Goal: Information Seeking & Learning: Learn about a topic

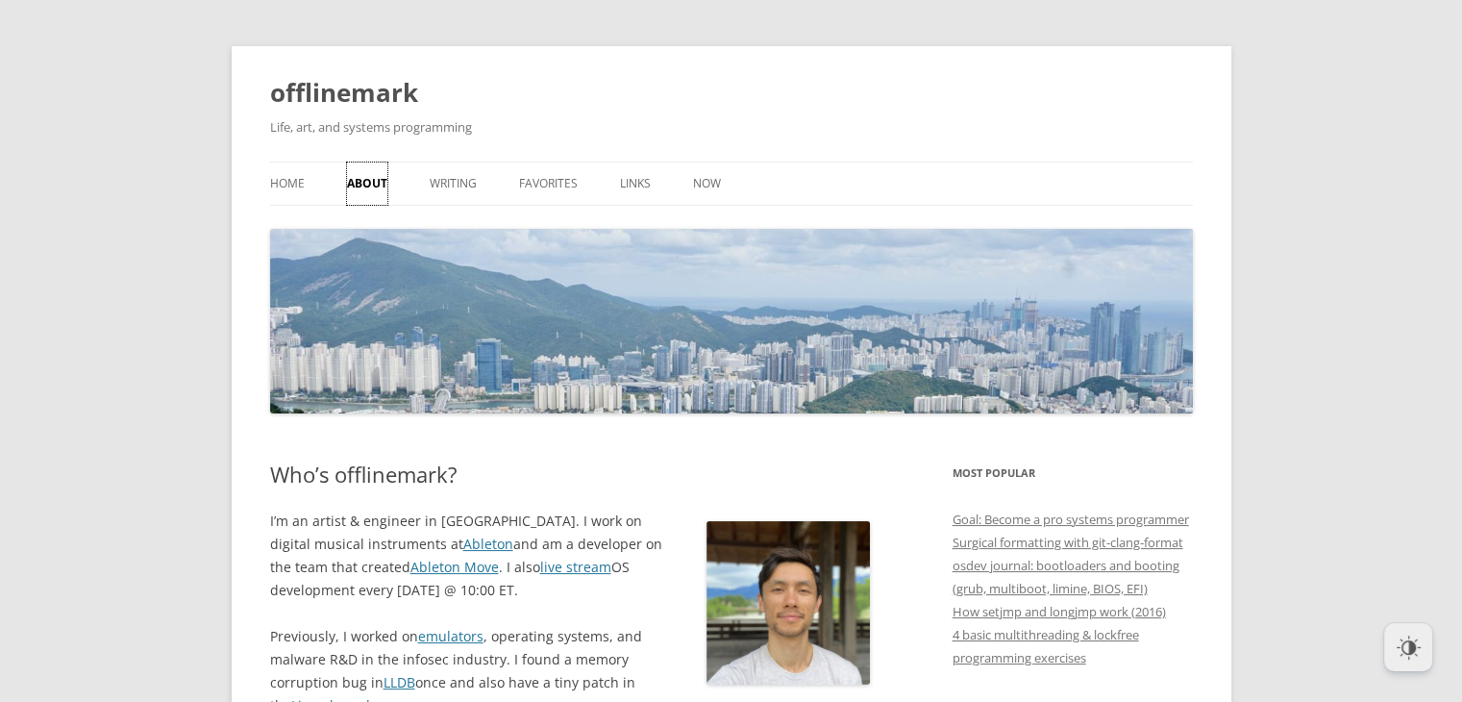
click at [358, 176] on link "About" at bounding box center [367, 183] width 40 height 42
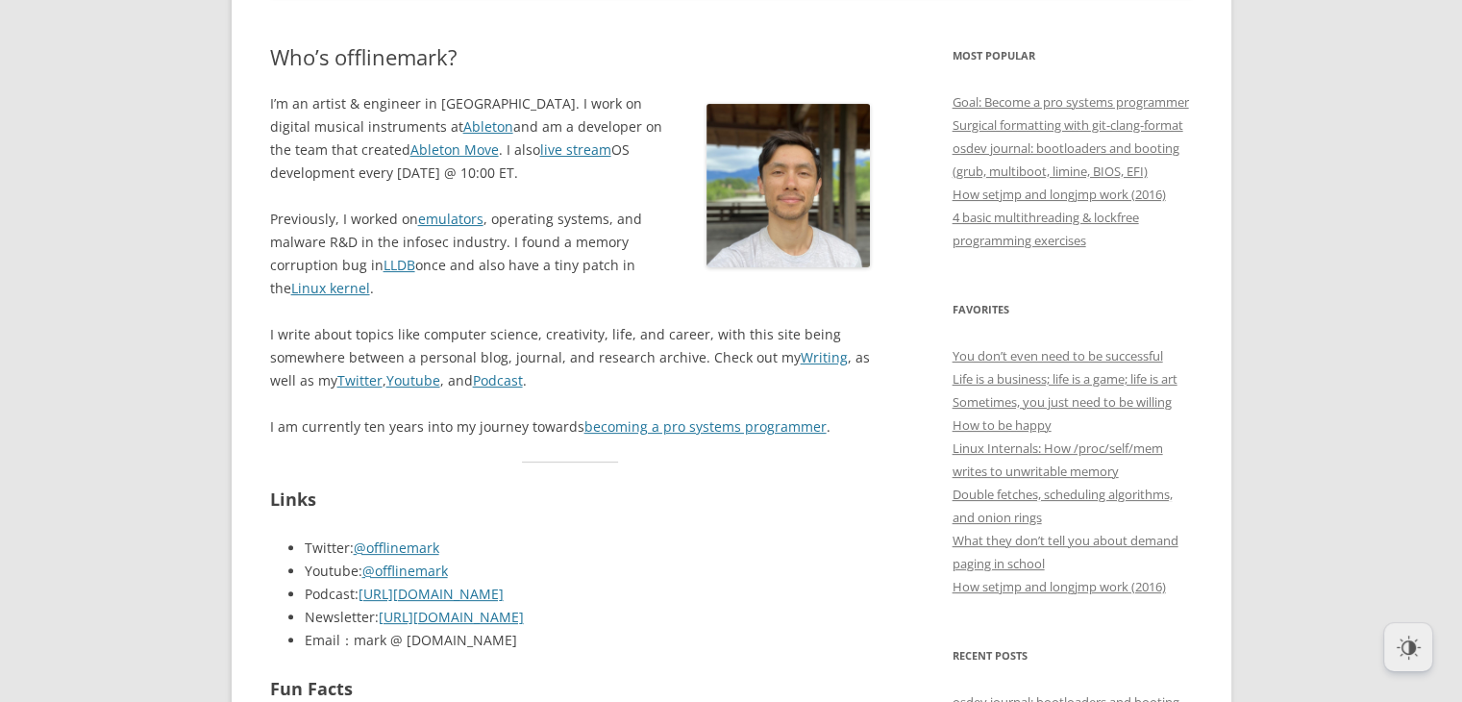
scroll to position [418, 0]
click at [729, 428] on link "becoming a pro systems programmer" at bounding box center [705, 425] width 242 height 18
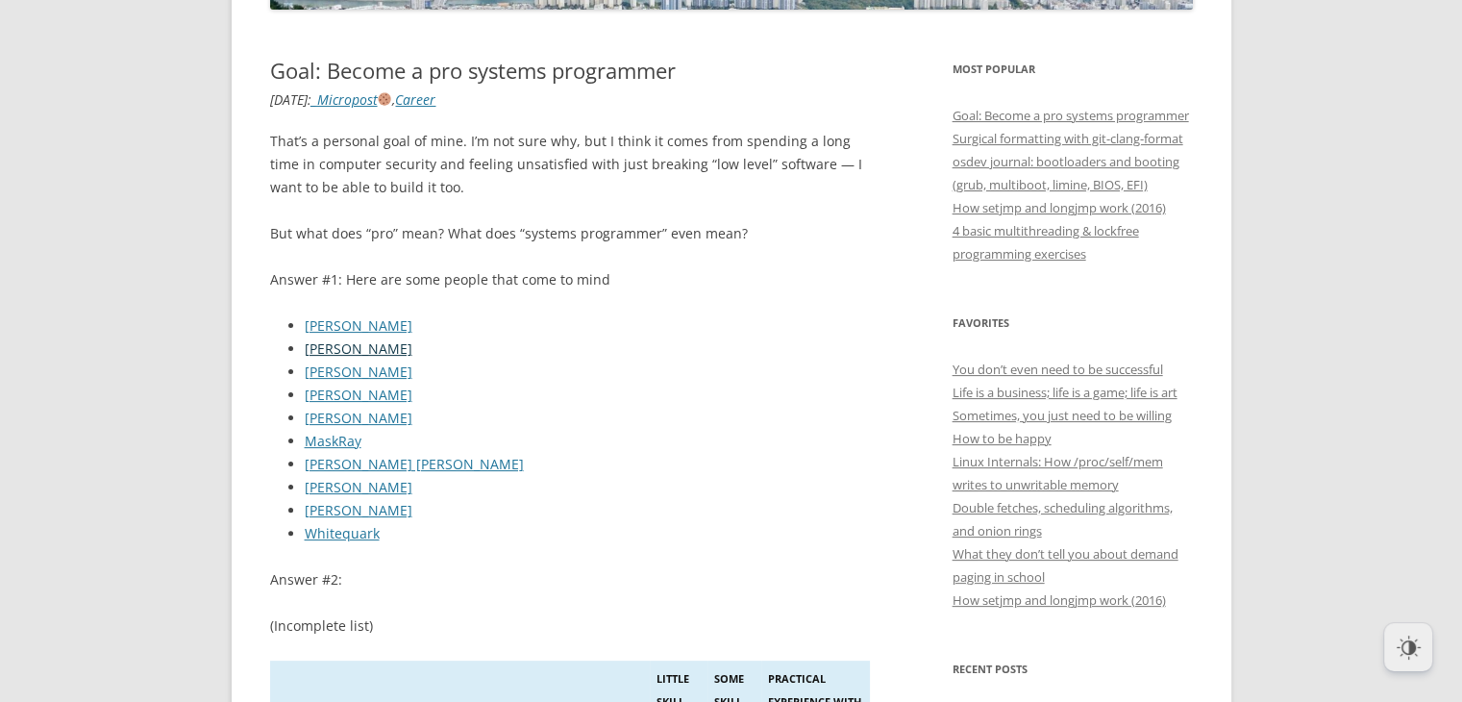
scroll to position [409, 0]
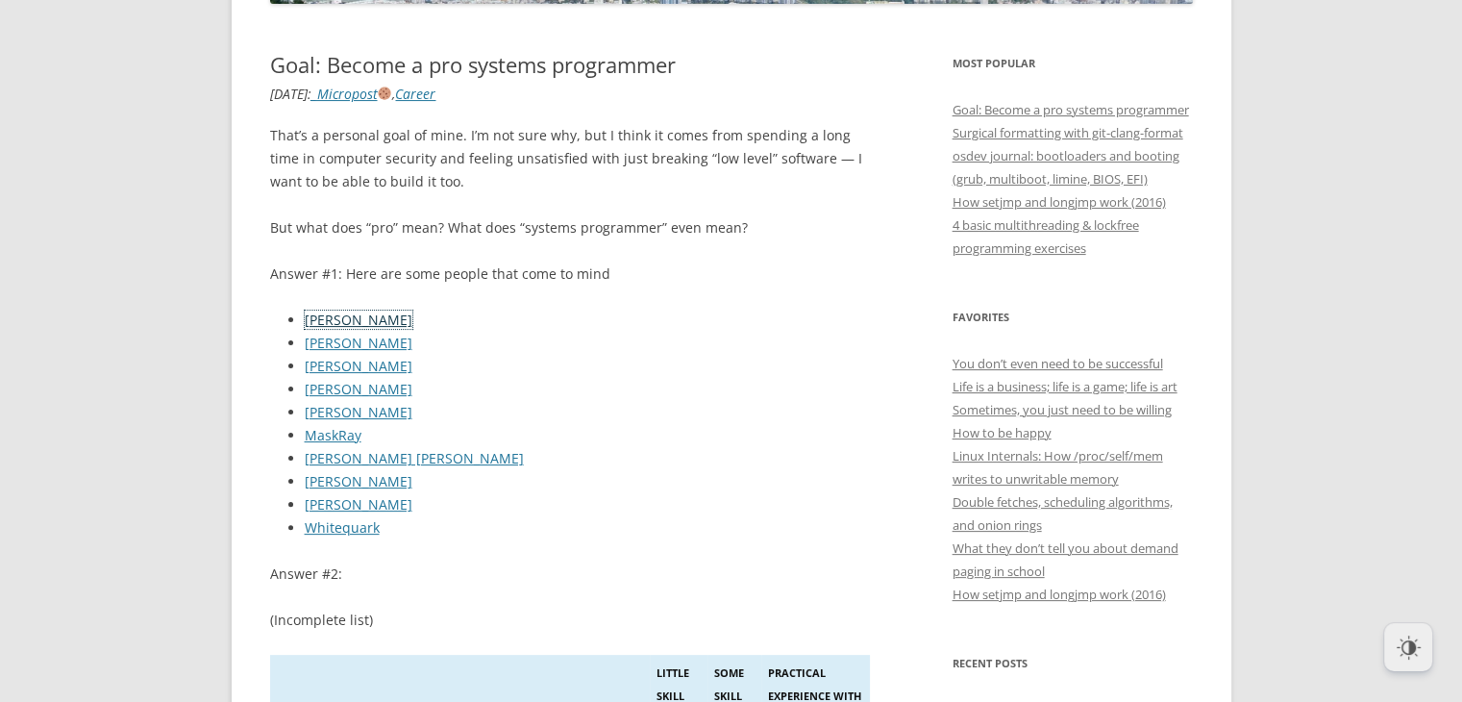
click at [350, 328] on link "Andreas Kling" at bounding box center [359, 319] width 108 height 18
click at [339, 342] on link "Alex Ionescu" at bounding box center [359, 342] width 108 height 18
click at [326, 366] on link "Brandon Falk" at bounding box center [359, 366] width 108 height 18
click at [318, 387] on link "Jason Donenfeld" at bounding box center [359, 389] width 108 height 18
click at [309, 413] on link "Jeff Preshing" at bounding box center [359, 412] width 108 height 18
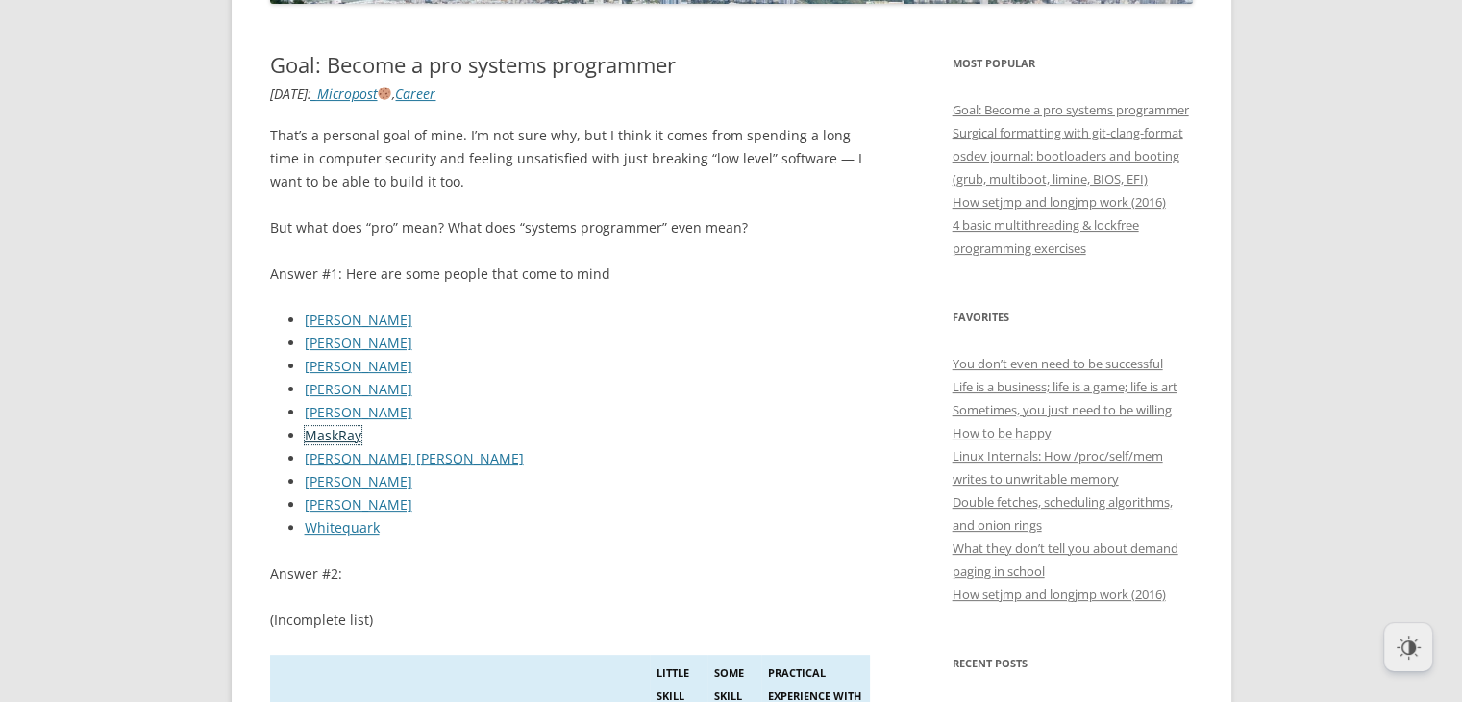
click at [311, 431] on link "MaskRay" at bounding box center [333, 435] width 57 height 18
click at [322, 455] on link "Micah Elizabeth Scott" at bounding box center [414, 458] width 219 height 18
click at [323, 478] on link "Paul McKenney" at bounding box center [359, 481] width 108 height 18
click at [323, 510] on link "Travis Geiselbrecht" at bounding box center [359, 504] width 108 height 18
click at [321, 525] on link "Whitequark" at bounding box center [342, 527] width 75 height 18
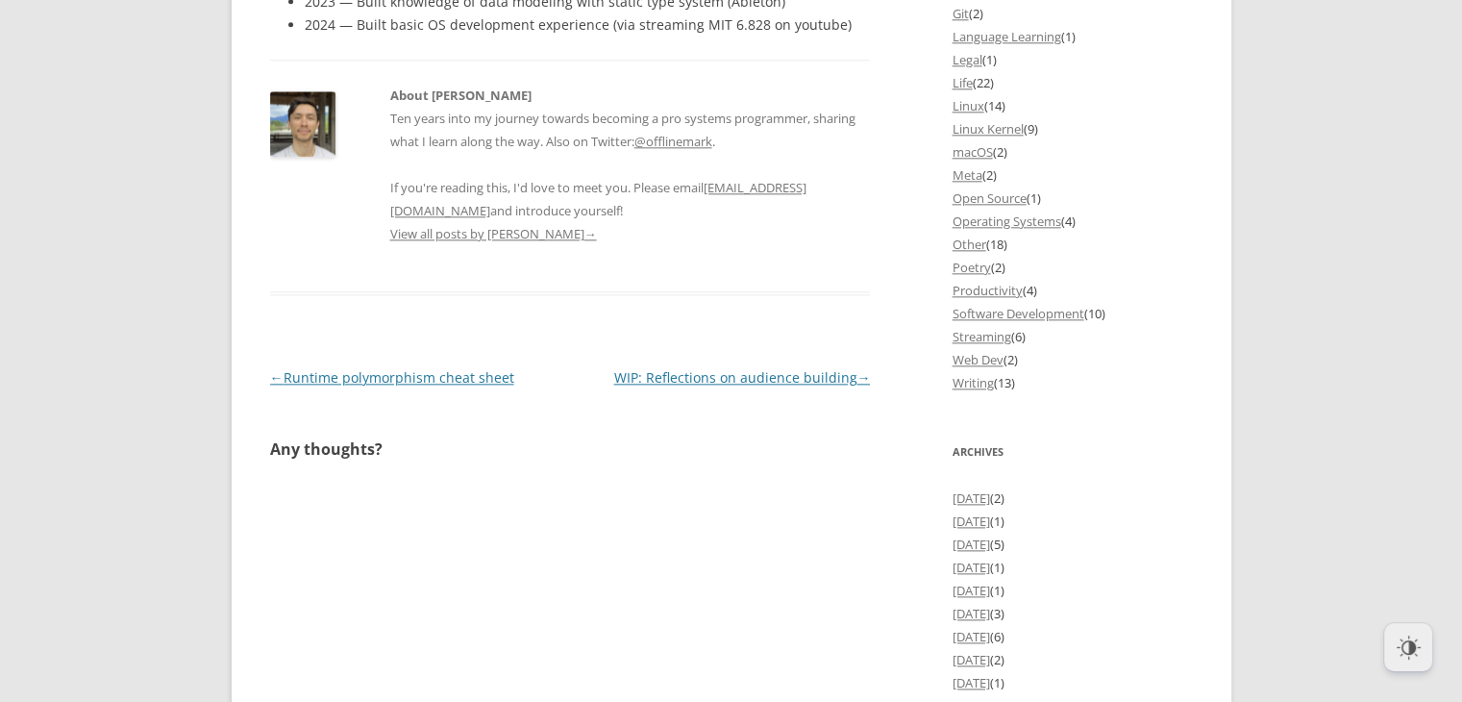
scroll to position [2267, 0]
